Goal: Transaction & Acquisition: Download file/media

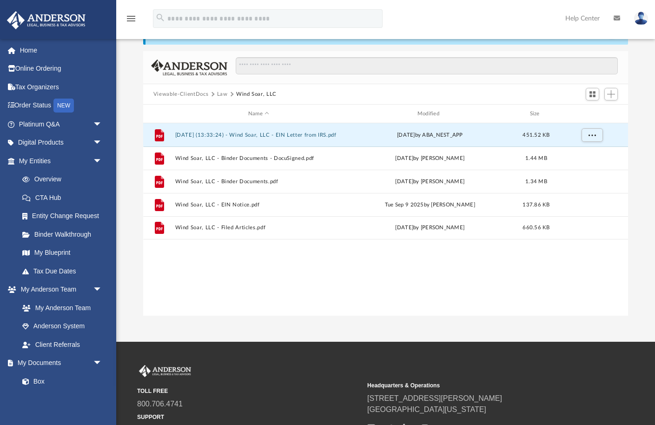
scroll to position [211, 485]
click at [220, 94] on button "Law" at bounding box center [222, 94] width 11 height 8
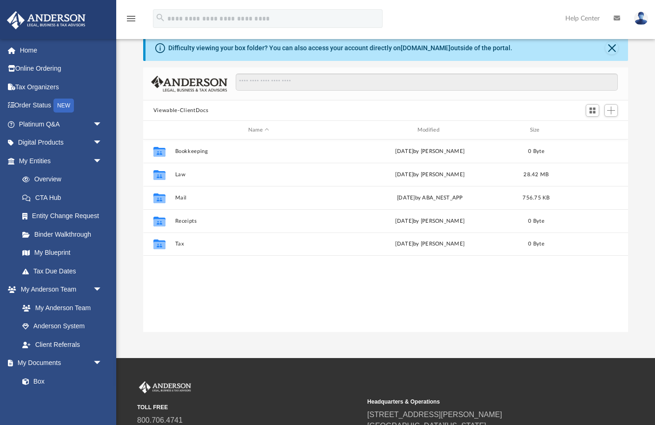
scroll to position [211, 485]
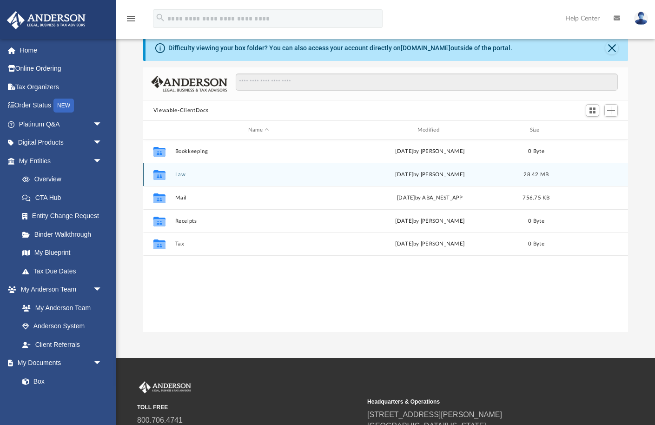
click at [181, 174] on button "Law" at bounding box center [258, 175] width 167 height 6
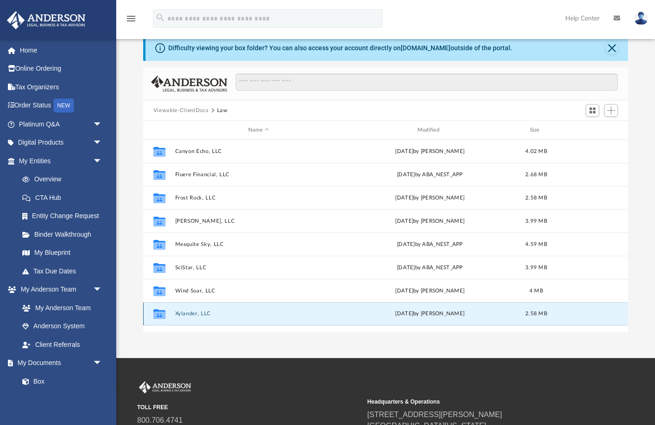
click at [183, 311] on button "Xylander, LLC" at bounding box center [258, 314] width 167 height 6
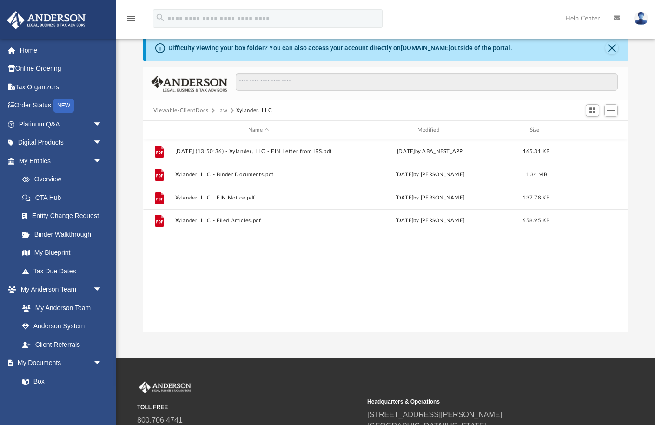
click at [220, 110] on button "Law" at bounding box center [222, 111] width 11 height 8
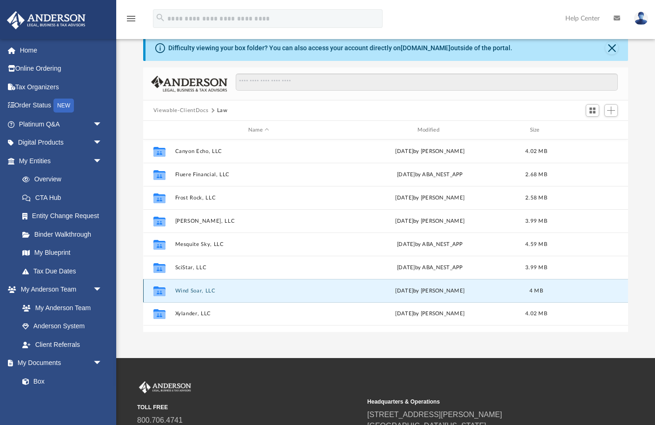
click at [190, 292] on button "Wind Soar, LLC" at bounding box center [258, 291] width 167 height 6
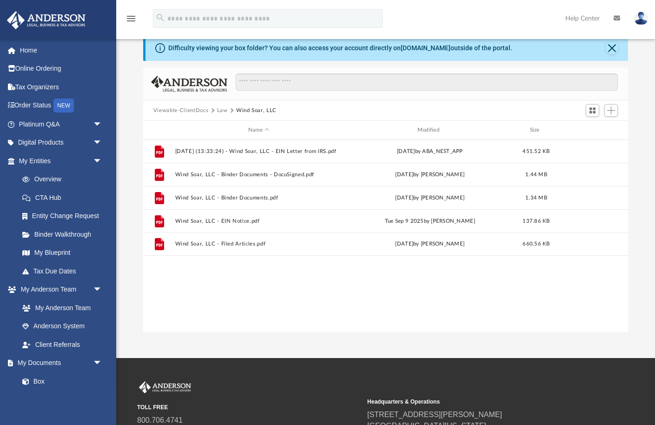
click at [219, 110] on button "Law" at bounding box center [222, 111] width 11 height 8
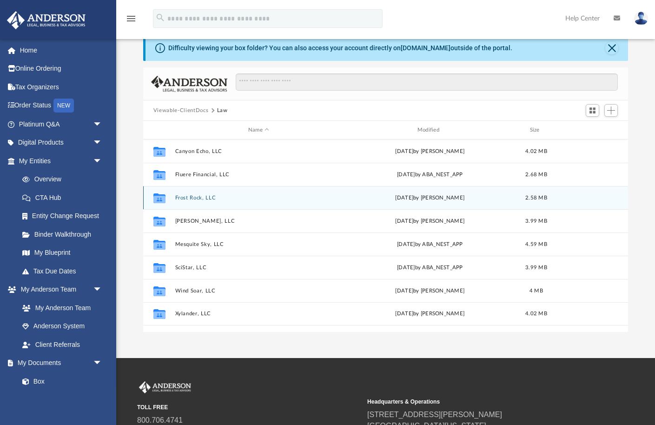
click at [180, 199] on button "Frost Rock, LLC" at bounding box center [258, 198] width 167 height 6
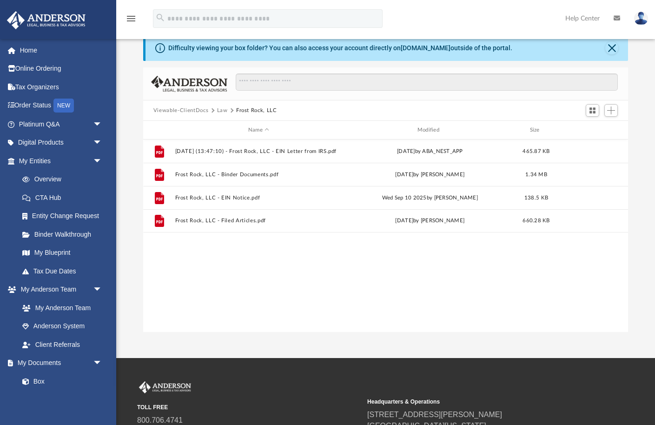
click at [222, 109] on button "Law" at bounding box center [222, 111] width 11 height 8
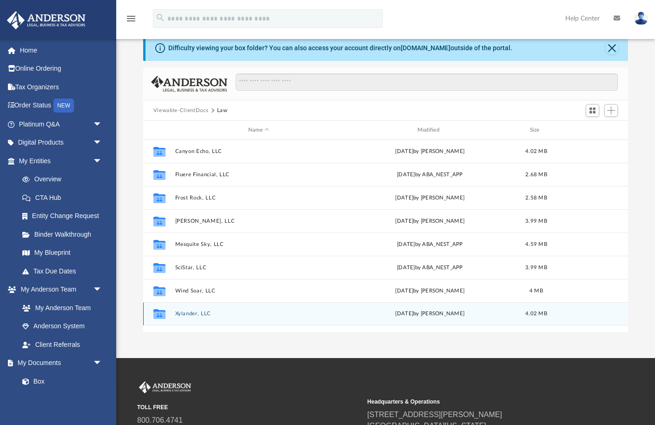
click at [192, 315] on button "Xylander, LLC" at bounding box center [258, 314] width 167 height 6
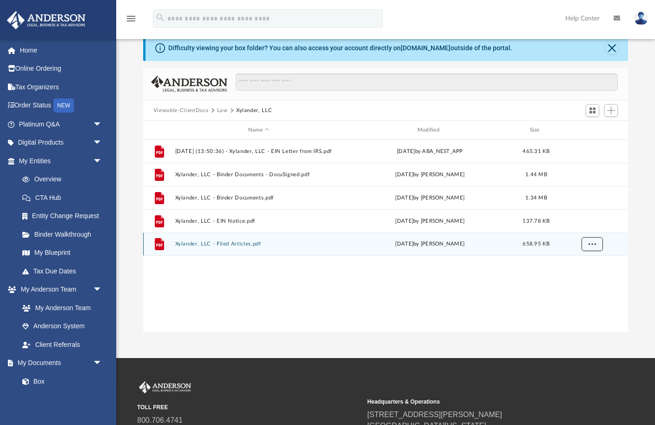
click at [593, 243] on span "More options" at bounding box center [592, 243] width 7 height 5
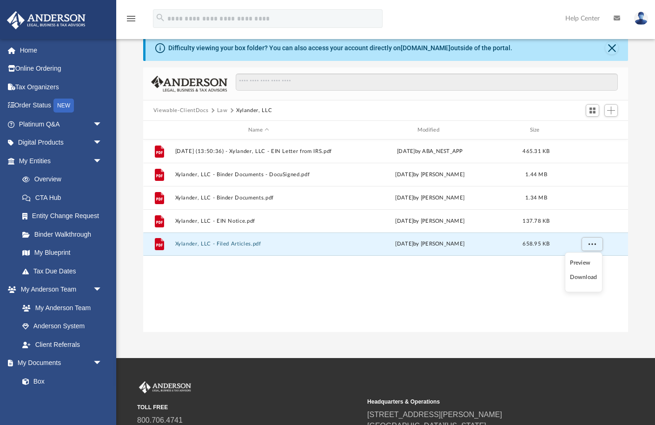
click at [588, 277] on li "Download" at bounding box center [583, 278] width 27 height 10
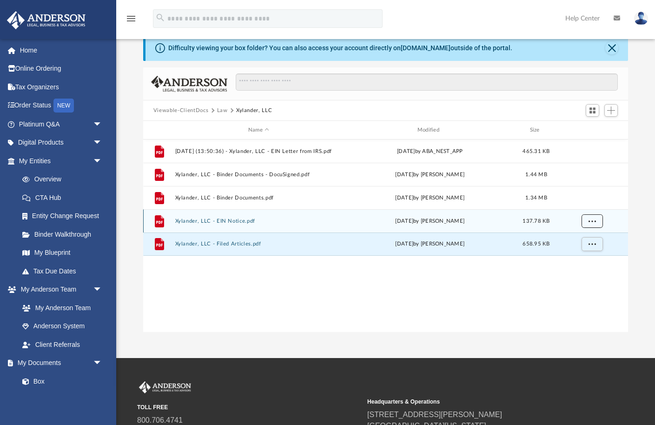
click at [589, 220] on span "More options" at bounding box center [592, 220] width 7 height 5
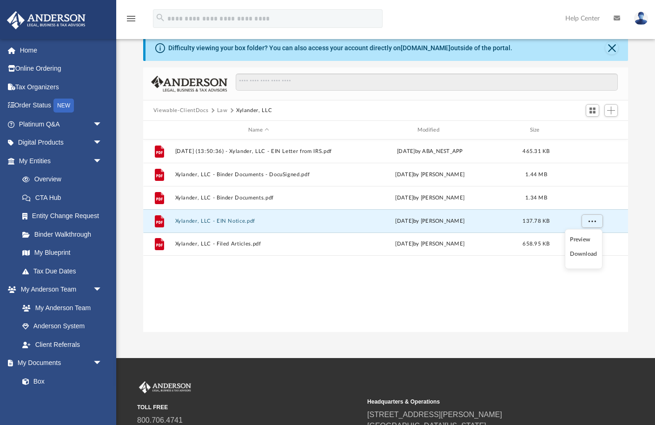
click at [587, 253] on li "Download" at bounding box center [583, 254] width 27 height 10
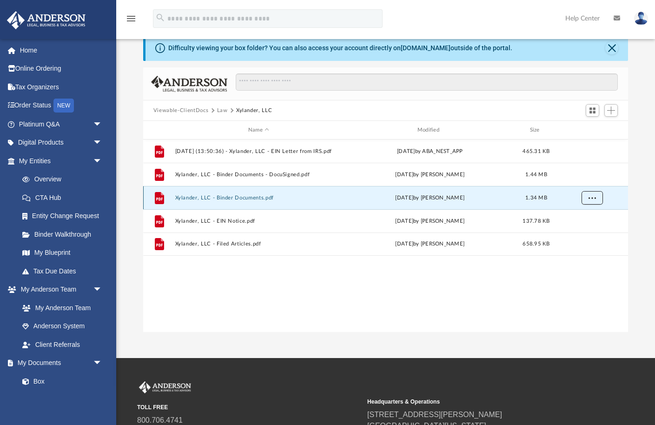
click at [590, 195] on span "More options" at bounding box center [592, 197] width 7 height 5
click at [584, 231] on li "Download" at bounding box center [583, 231] width 27 height 10
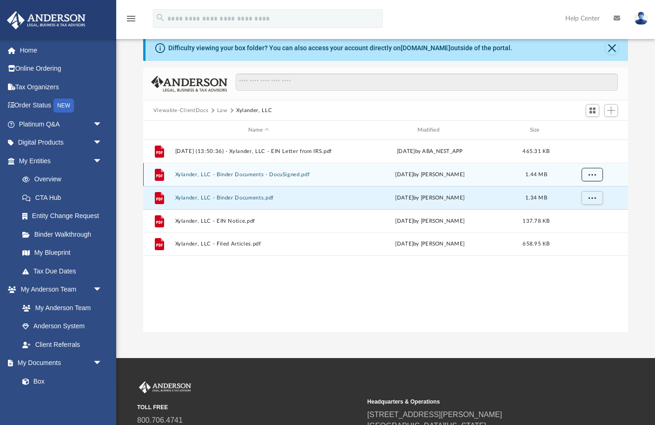
click at [589, 175] on span "More options" at bounding box center [592, 174] width 7 height 5
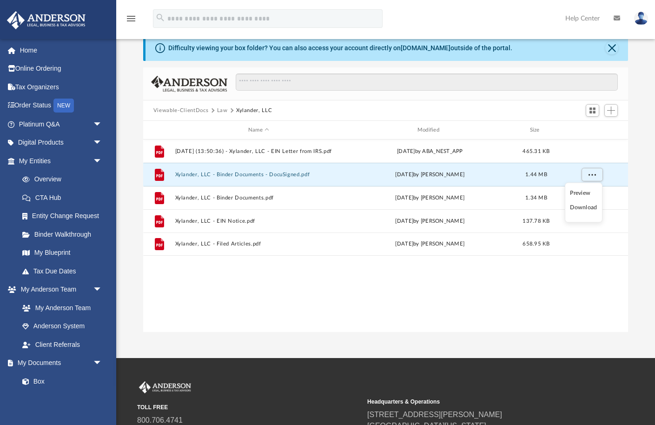
click at [581, 208] on li "Download" at bounding box center [583, 208] width 27 height 10
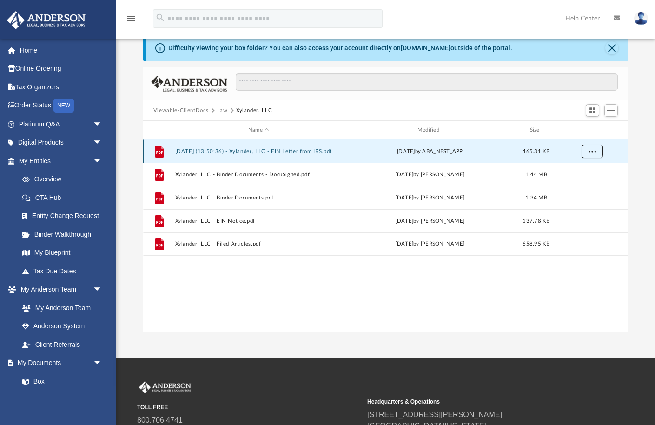
click at [590, 150] on span "More options" at bounding box center [592, 150] width 7 height 5
click at [583, 183] on li "Download" at bounding box center [583, 185] width 27 height 10
